Goal: Check status: Check status

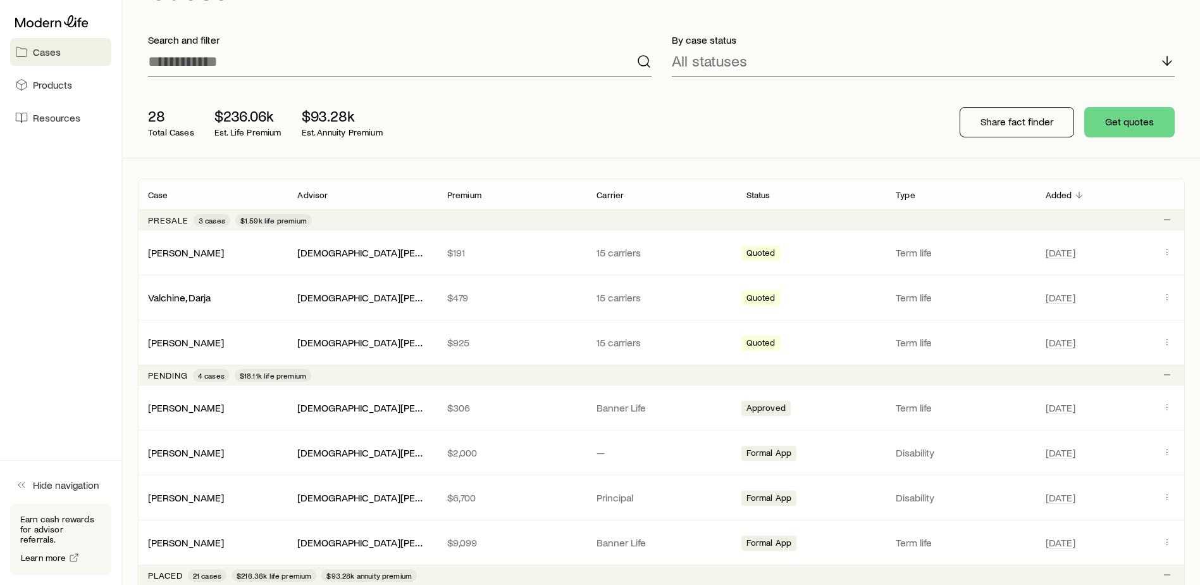
scroll to position [190, 0]
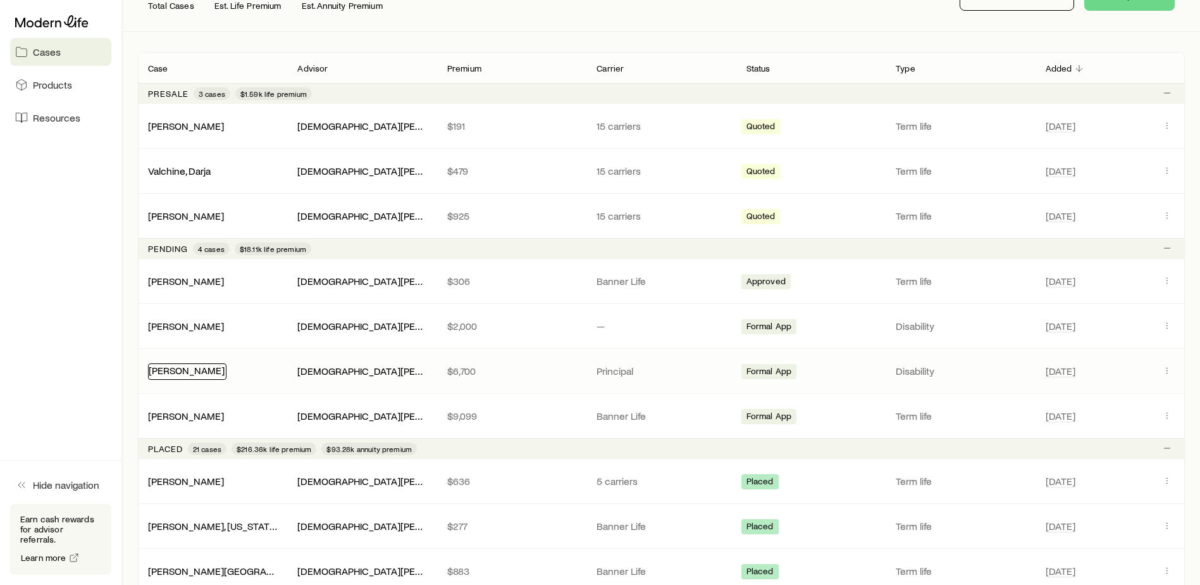
click at [178, 371] on link "[PERSON_NAME]" at bounding box center [187, 370] width 76 height 12
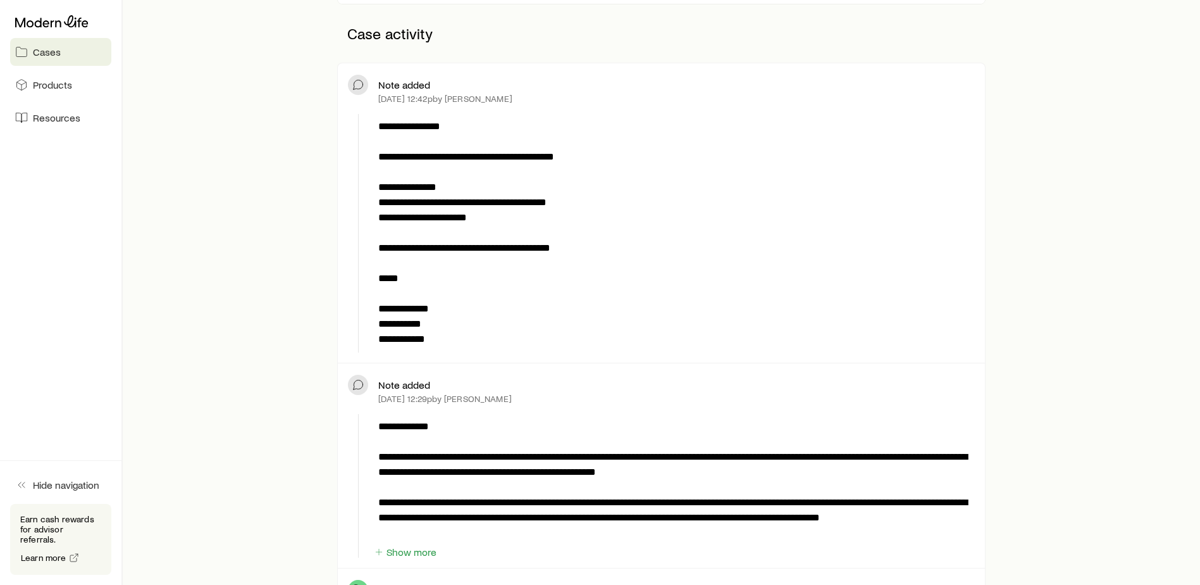
scroll to position [380, 0]
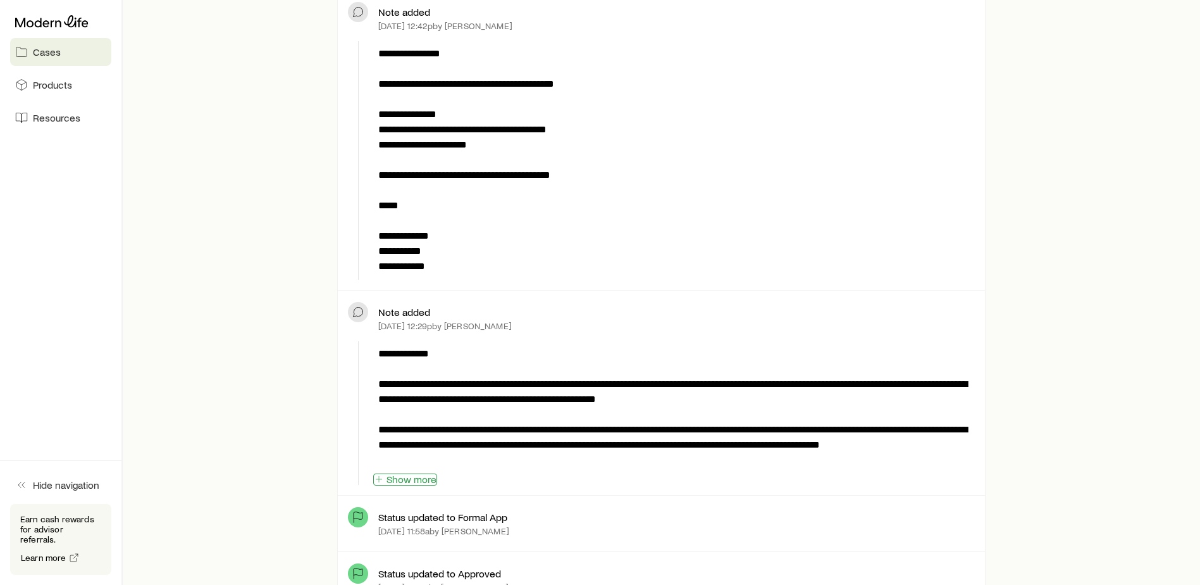
click at [418, 480] on button "Show more" at bounding box center [405, 479] width 64 height 12
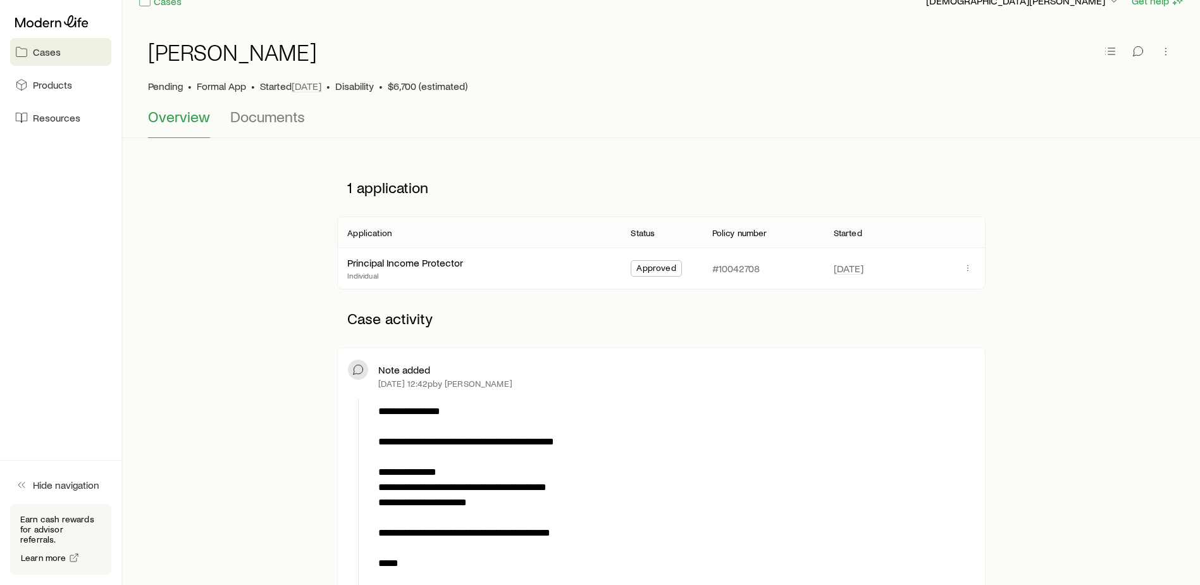
scroll to position [0, 0]
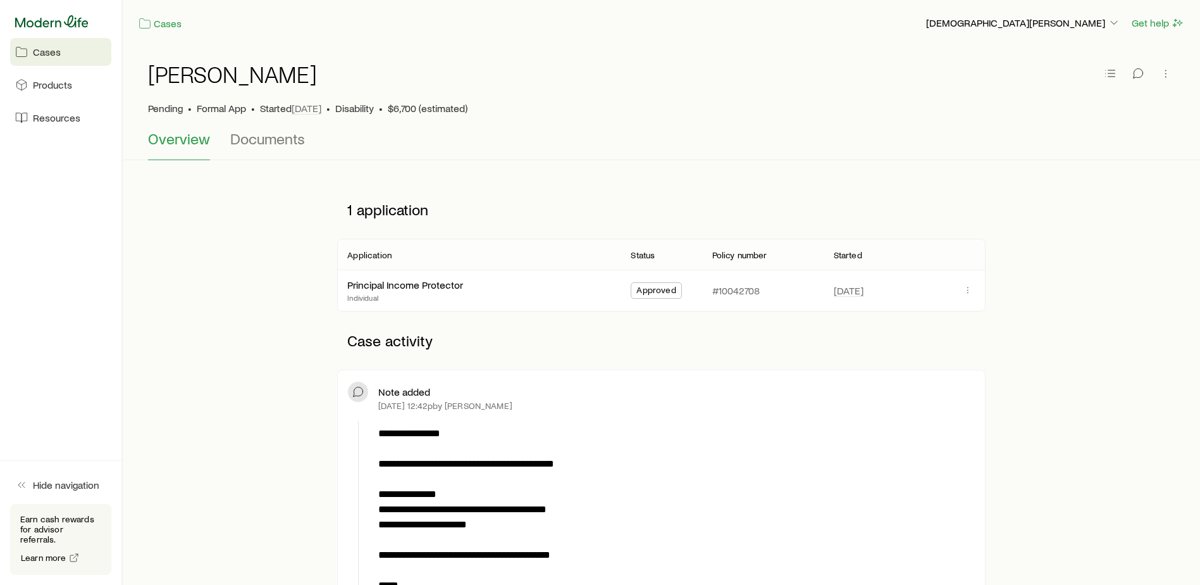
click at [52, 17] on icon at bounding box center [51, 21] width 73 height 13
